Goal: Find specific page/section

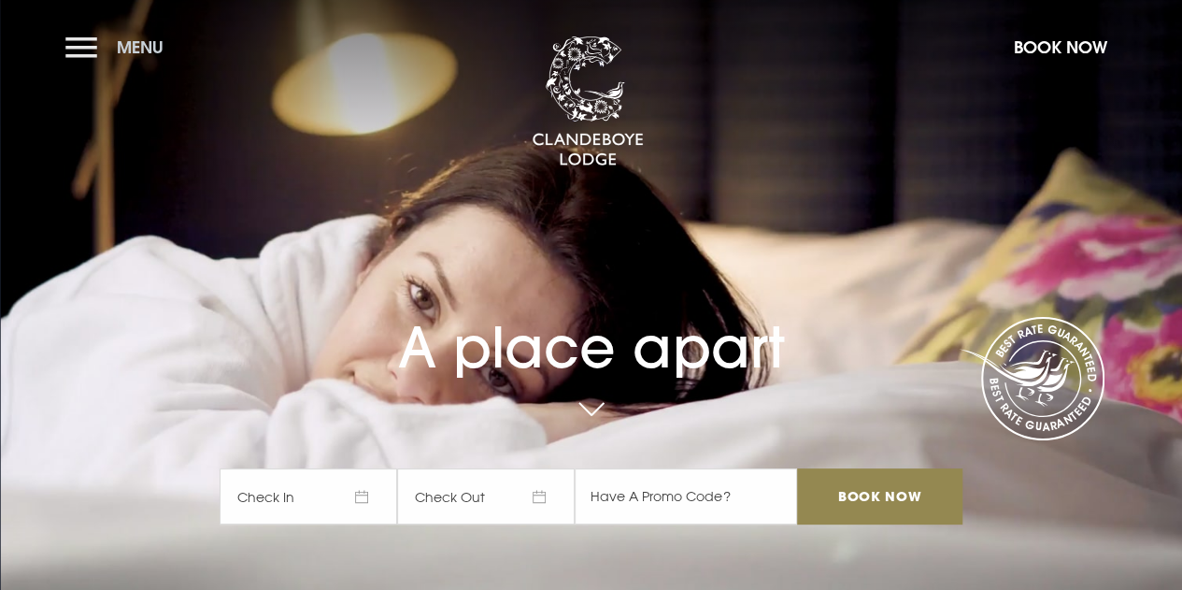
click at [150, 50] on span "Menu" at bounding box center [140, 46] width 47 height 21
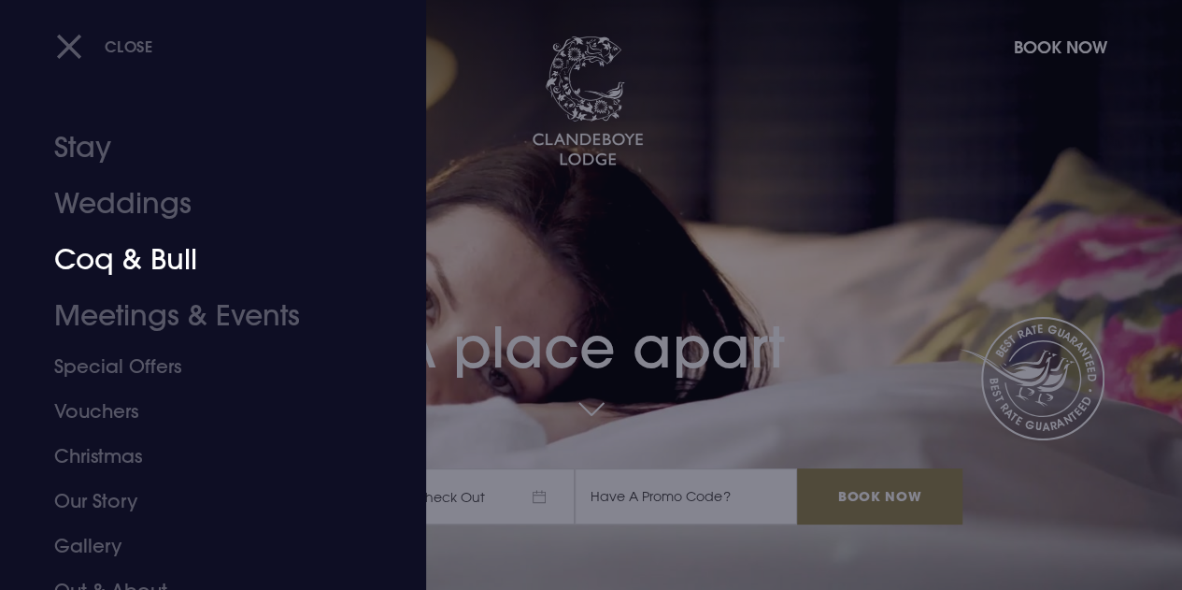
click at [144, 254] on link "Coq & Bull" at bounding box center [200, 260] width 293 height 56
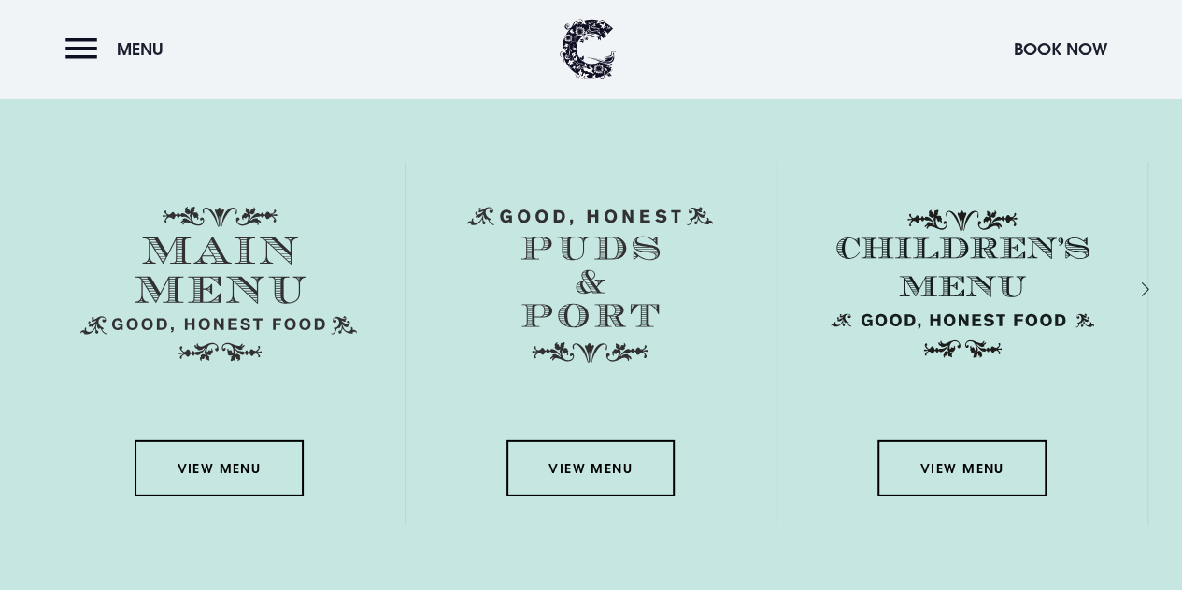
scroll to position [2629, 0]
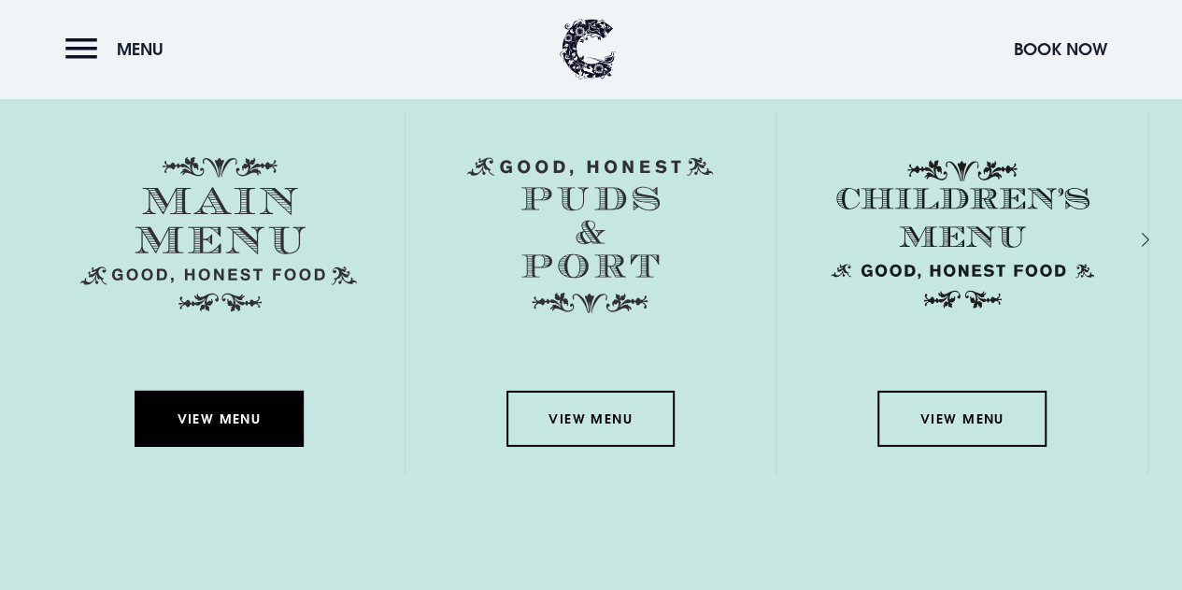
click at [211, 407] on link "View Menu" at bounding box center [219, 419] width 168 height 56
